Goal: Task Accomplishment & Management: Complete application form

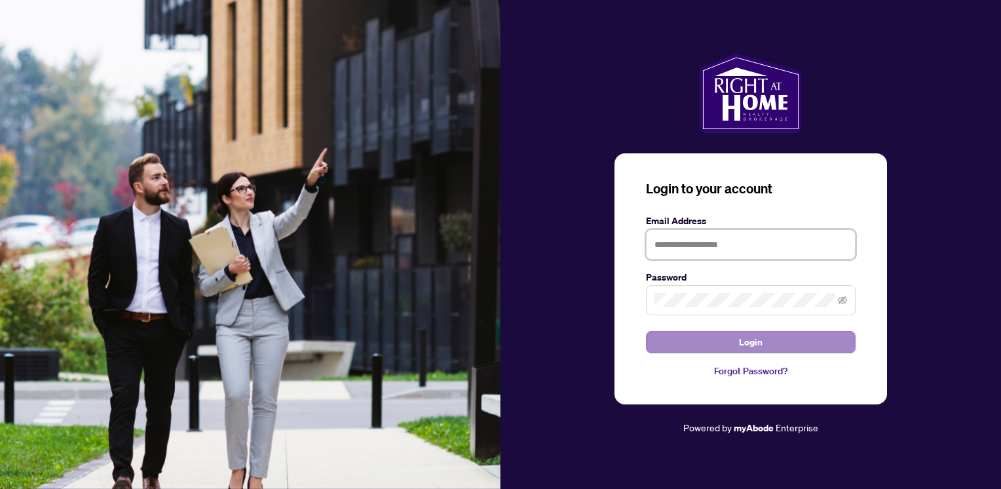
type input "**********"
click at [762, 337] on span "Login" at bounding box center [751, 342] width 24 height 21
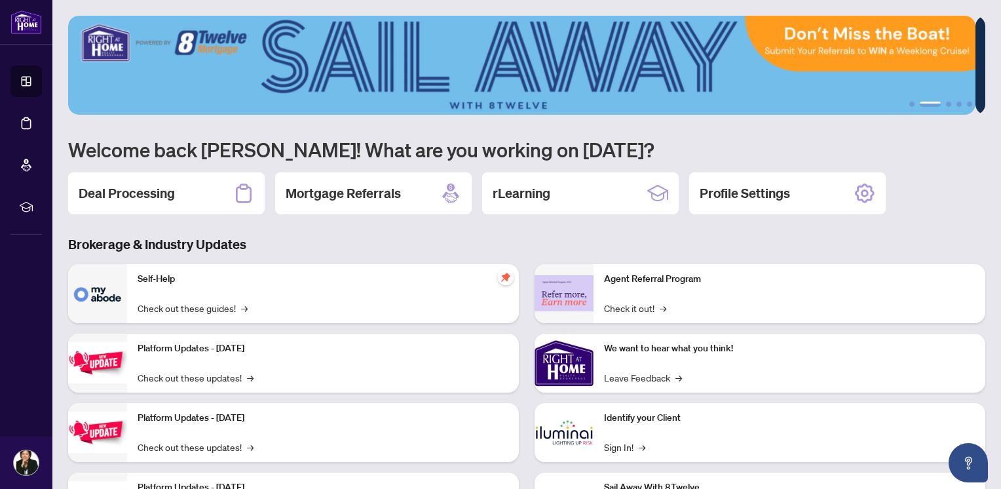
click at [96, 195] on h2 "Deal Processing" at bounding box center [127, 193] width 96 height 18
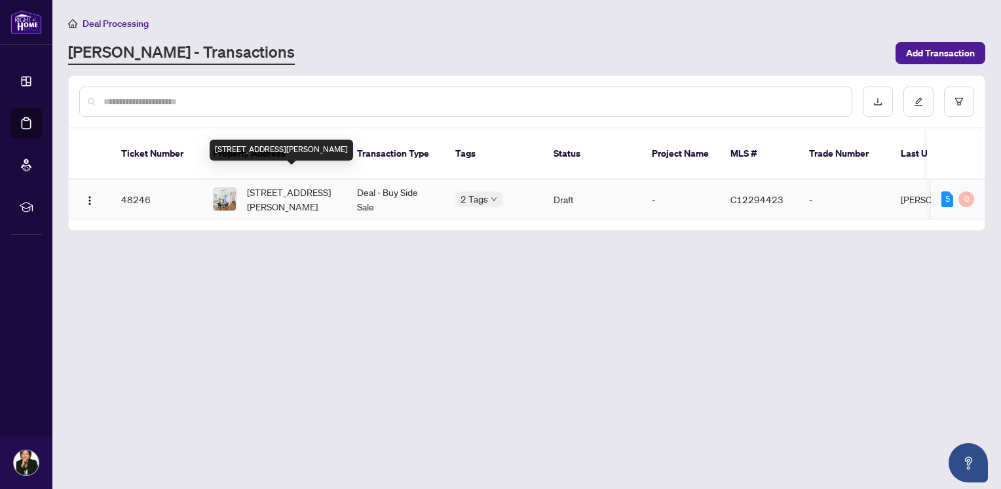
click at [289, 185] on span "201-96 St. Patrick St, Toronto, Ontario M5T 1V2, Canada" at bounding box center [291, 199] width 89 height 29
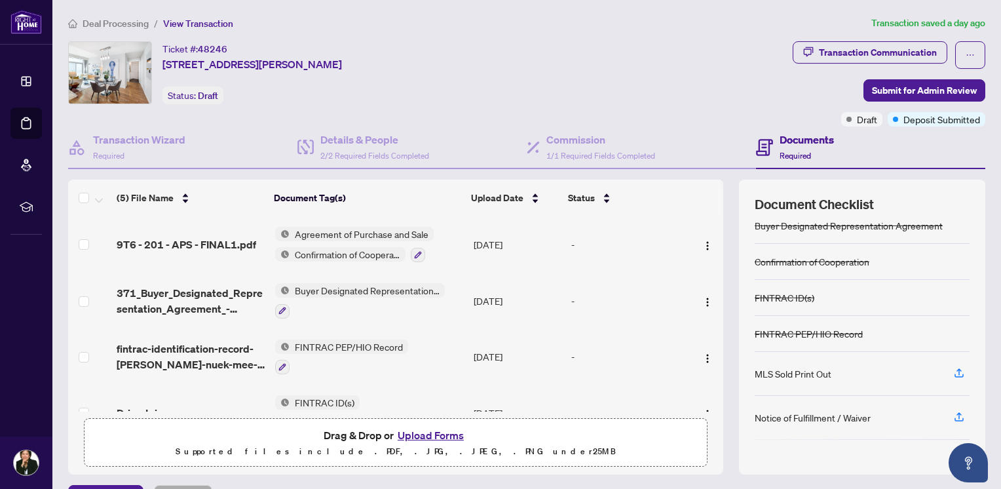
scroll to position [66, 0]
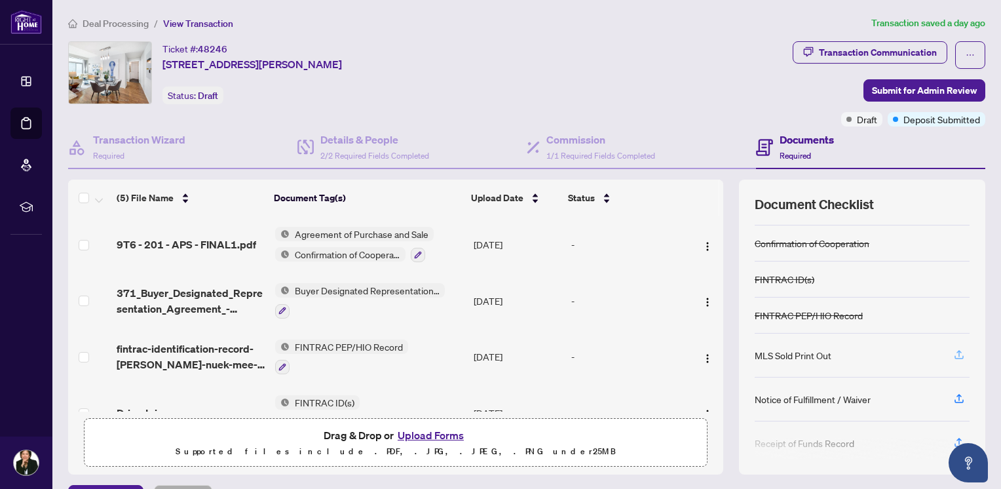
click at [953, 350] on icon "button" at bounding box center [959, 355] width 12 height 12
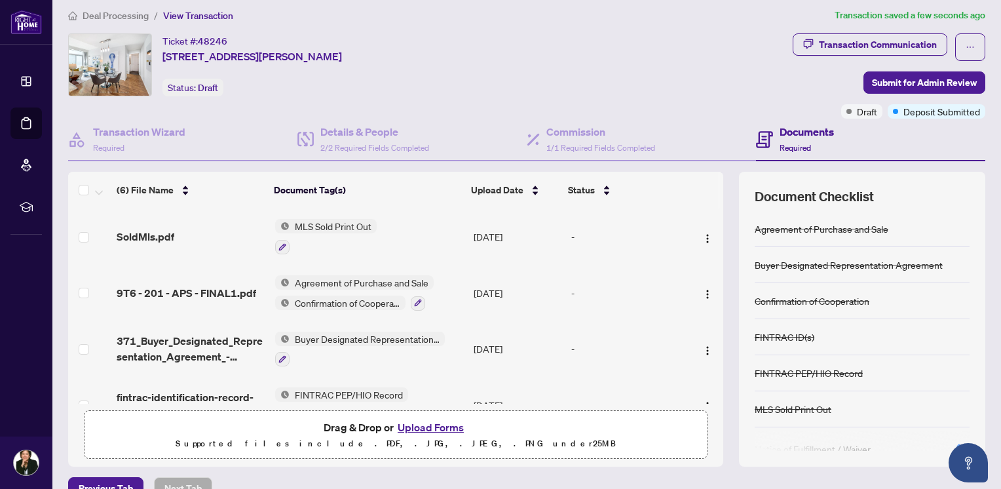
scroll to position [0, 0]
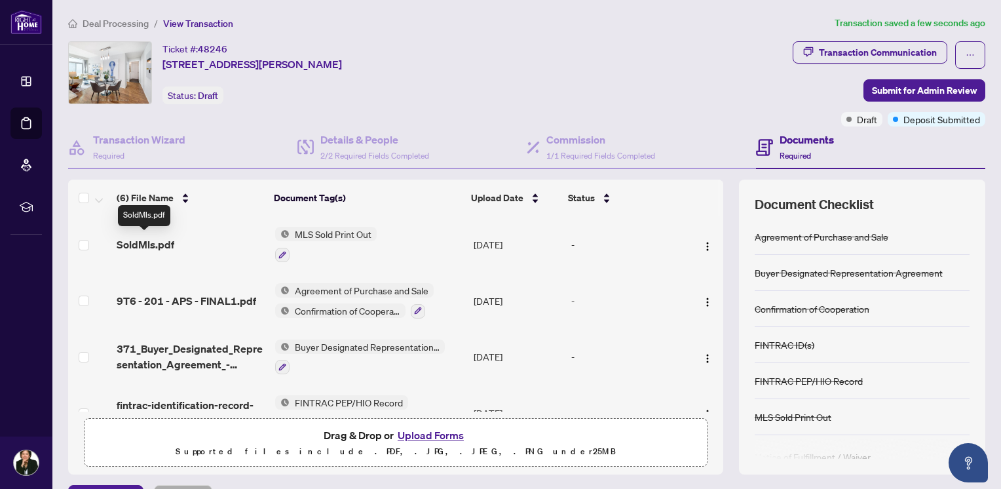
click at [153, 244] on span "SoldMls.pdf" at bounding box center [146, 245] width 58 height 16
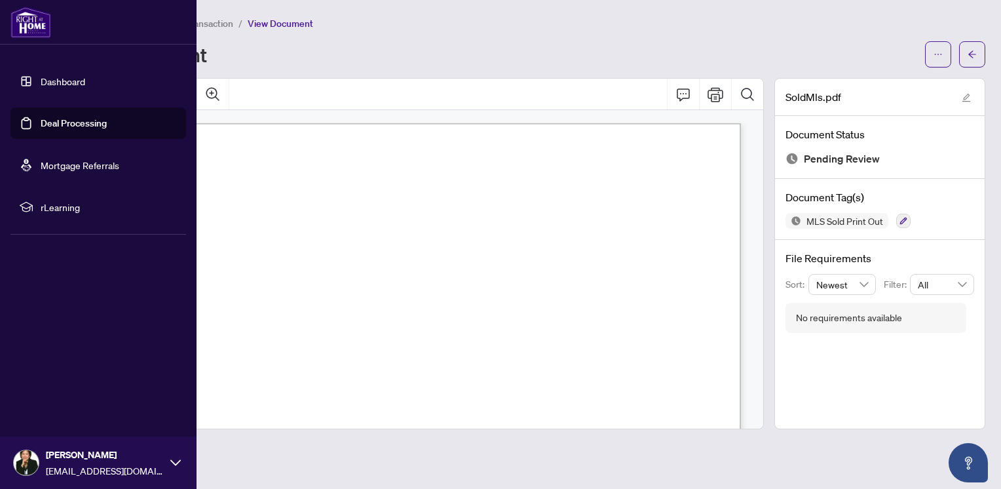
click at [66, 81] on link "Dashboard" at bounding box center [63, 81] width 45 height 12
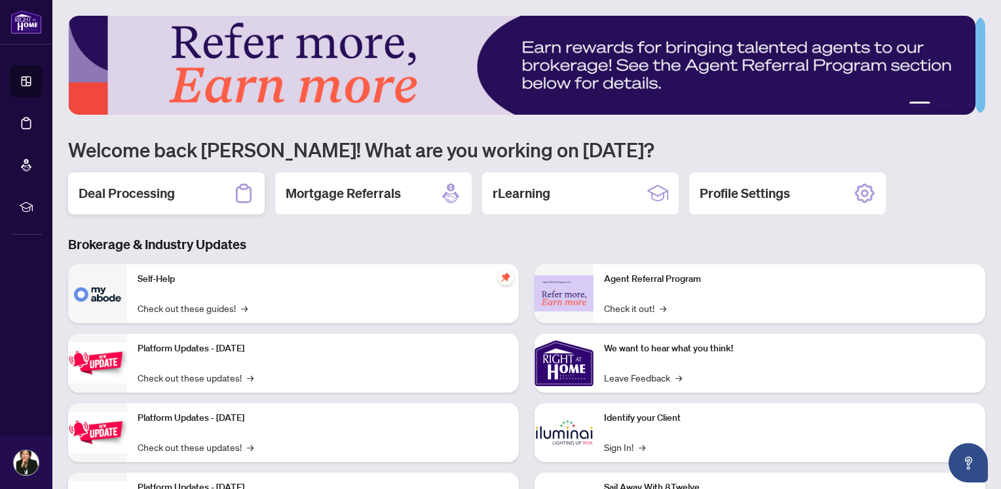
click at [139, 195] on h2 "Deal Processing" at bounding box center [127, 193] width 96 height 18
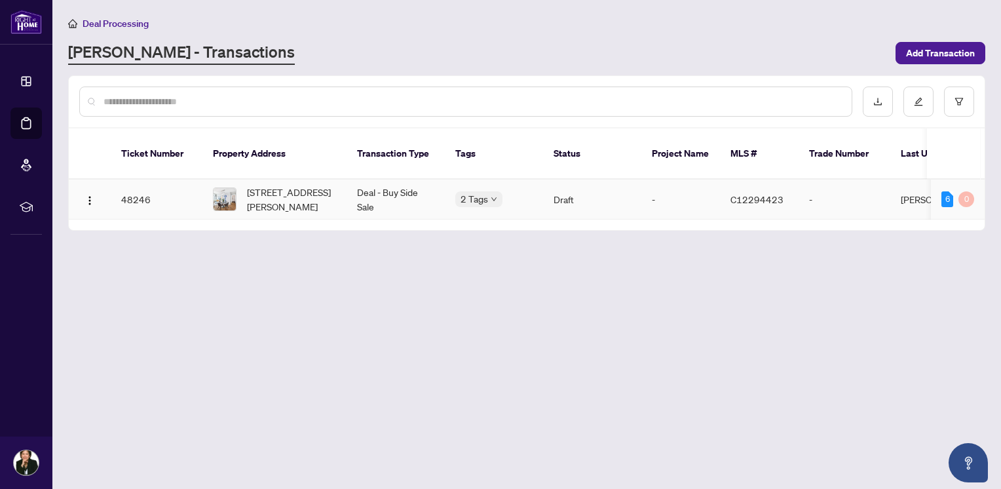
click at [138, 187] on td "48246" at bounding box center [157, 200] width 92 height 40
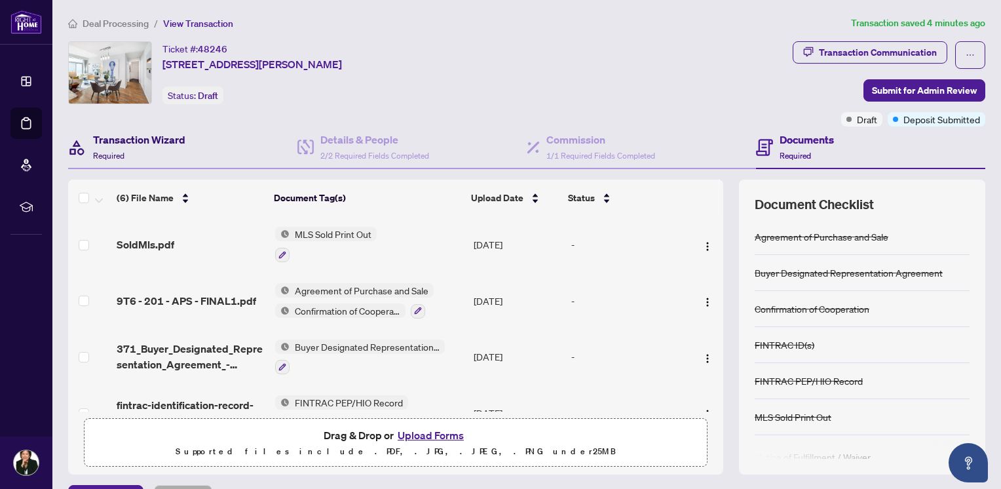
click at [114, 143] on h4 "Transaction Wizard" at bounding box center [139, 140] width 92 height 16
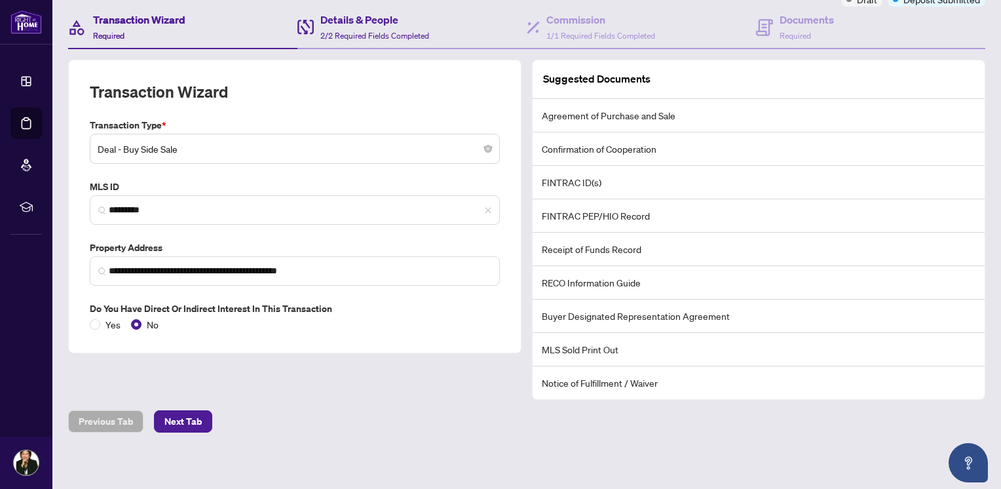
scroll to position [121, 0]
click at [180, 419] on span "Next Tab" at bounding box center [182, 420] width 37 height 21
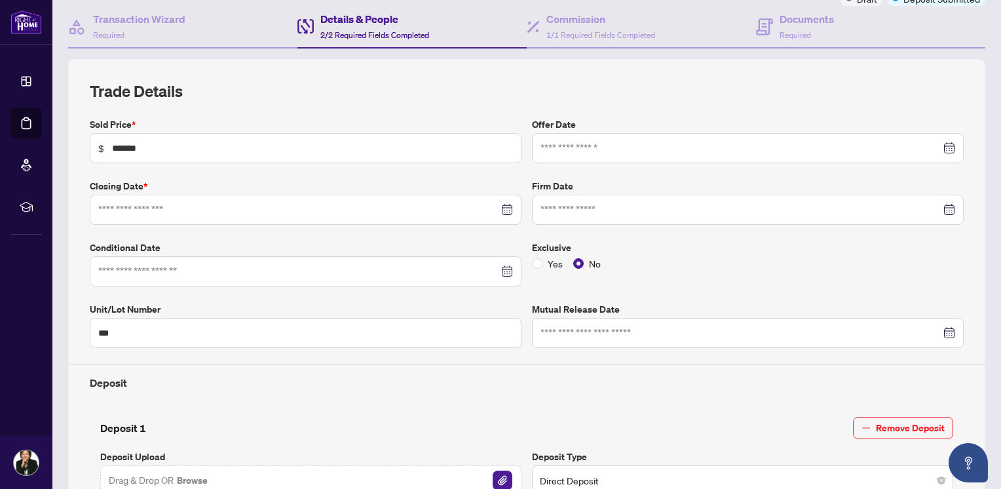
type input "**********"
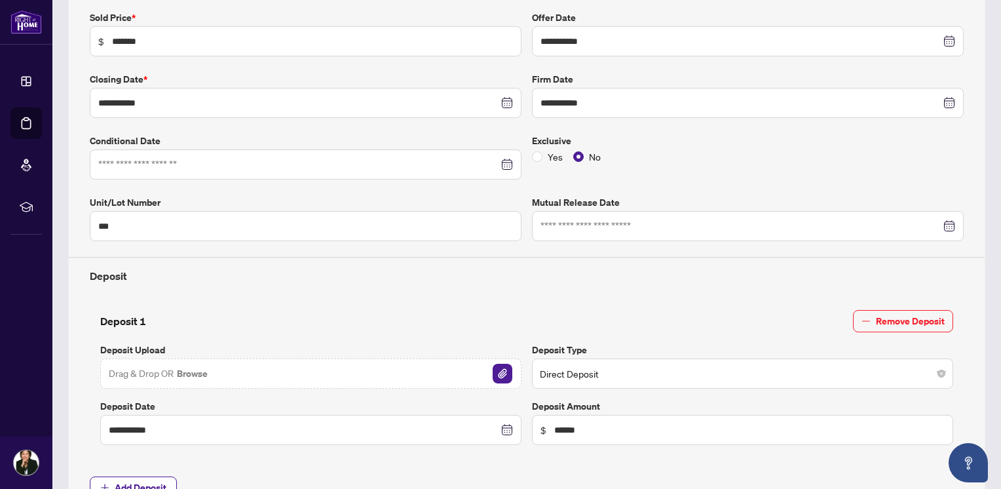
scroll to position [252, 0]
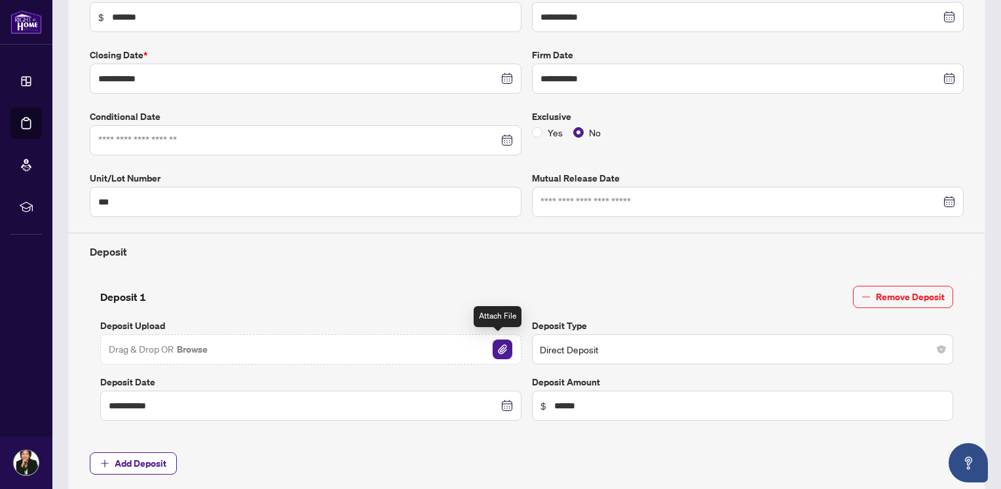
click at [497, 343] on img "button" at bounding box center [503, 349] width 20 height 20
click at [498, 345] on img "button" at bounding box center [503, 349] width 20 height 20
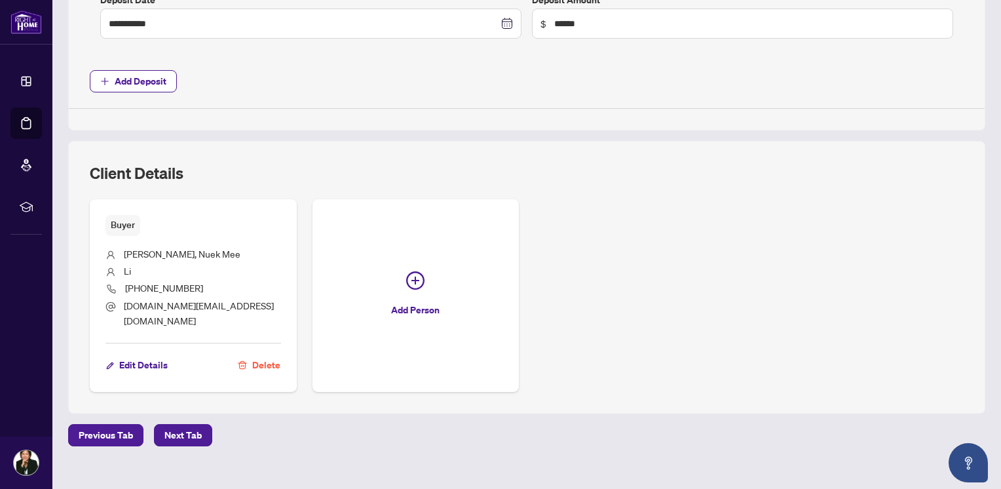
scroll to position [634, 0]
click at [191, 424] on span "Next Tab" at bounding box center [182, 434] width 37 height 21
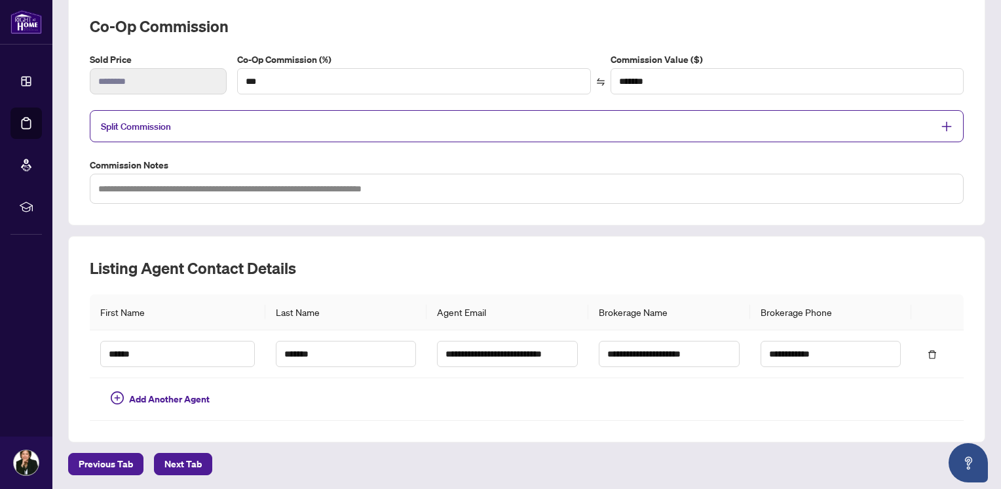
scroll to position [228, 0]
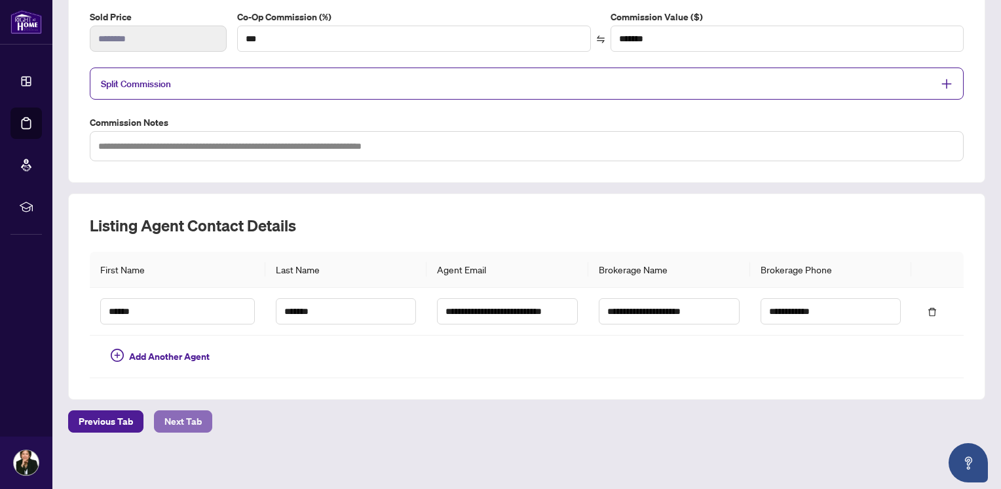
click at [192, 415] on span "Next Tab" at bounding box center [182, 421] width 37 height 21
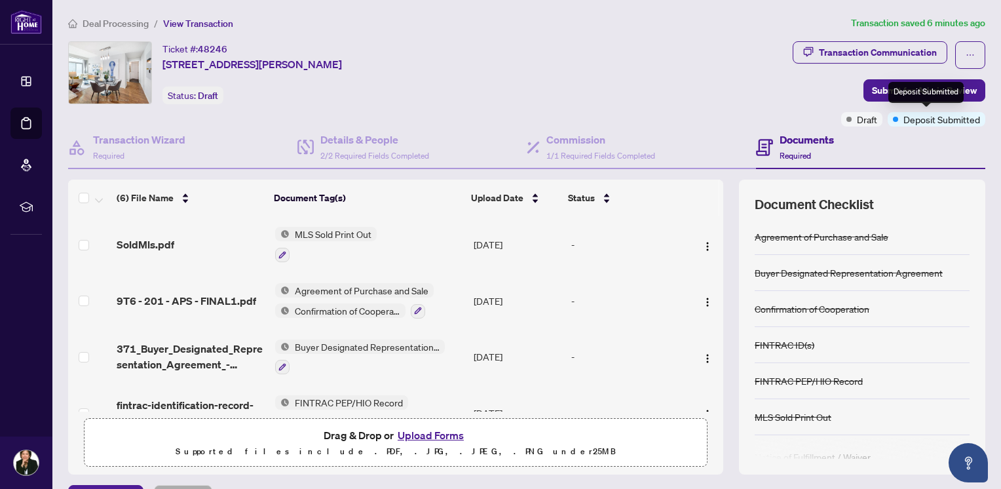
click at [943, 121] on span "Deposit Submitted" at bounding box center [941, 119] width 77 height 14
click at [914, 119] on span "Deposit Submitted" at bounding box center [941, 119] width 77 height 14
